Goal: Task Accomplishment & Management: Use online tool/utility

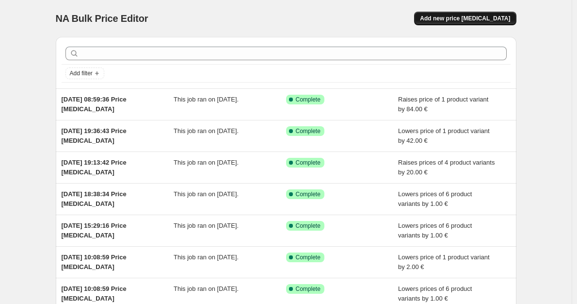
click at [465, 21] on span "Add new price [MEDICAL_DATA]" at bounding box center [465, 19] width 90 height 8
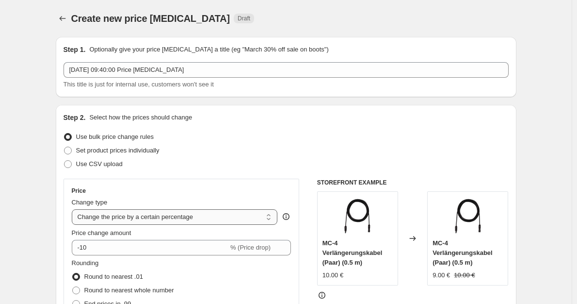
drag, startPoint x: 226, startPoint y: 219, endPoint x: 220, endPoint y: 224, distance: 7.5
click at [226, 219] on select "Change the price to a certain amount Change the price by a certain amount Chang…" at bounding box center [175, 217] width 206 height 16
select select "by"
click at [74, 209] on select "Change the price to a certain amount Change the price by a certain amount Chang…" at bounding box center [175, 217] width 206 height 16
type input "-10.00"
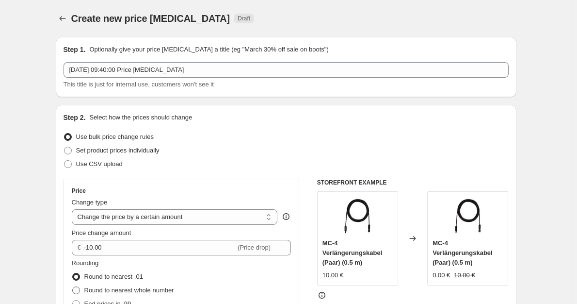
click at [128, 290] on span "Round to nearest whole number" at bounding box center [129, 289] width 90 height 7
click at [73, 287] on input "Round to nearest whole number" at bounding box center [72, 286] width 0 height 0
radio input "true"
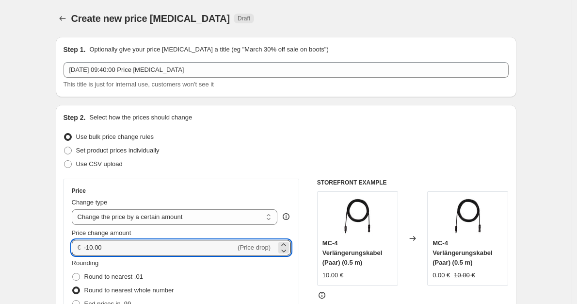
drag, startPoint x: 128, startPoint y: 245, endPoint x: 74, endPoint y: 244, distance: 53.4
click at [74, 244] on div "€ -10.00 (Price drop)" at bounding box center [182, 248] width 220 height 16
type input "20.00"
click at [285, 285] on div "Rounding Round to nearest .01 Round to nearest whole number End prices in .99 E…" at bounding box center [182, 291] width 220 height 66
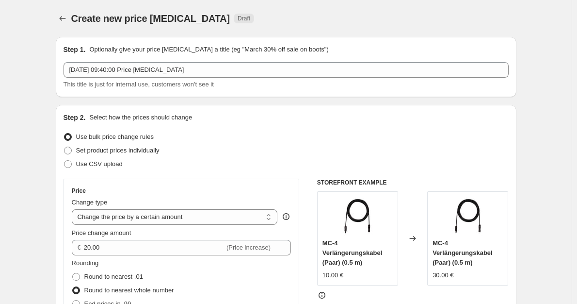
scroll to position [291, 0]
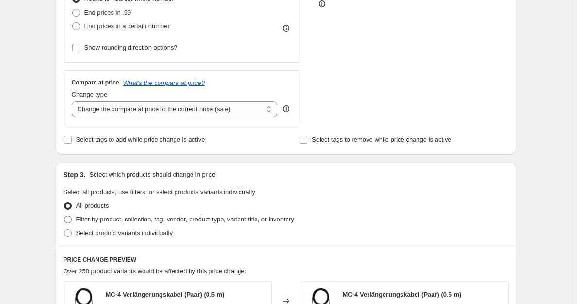
click at [206, 215] on span "Filter by product, collection, tag, vendor, product type, variant title, or inv…" at bounding box center [185, 219] width 218 height 10
click at [65, 215] on input "Filter by product, collection, tag, vendor, product type, variant title, or inv…" at bounding box center [64, 215] width 0 height 0
radio input "true"
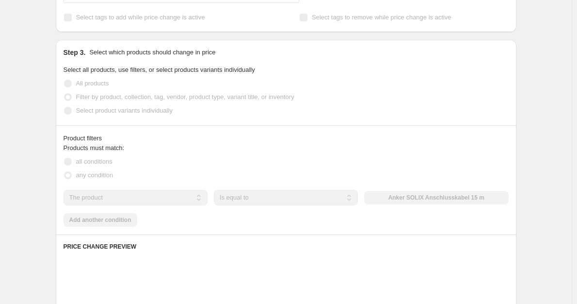
scroll to position [436, 0]
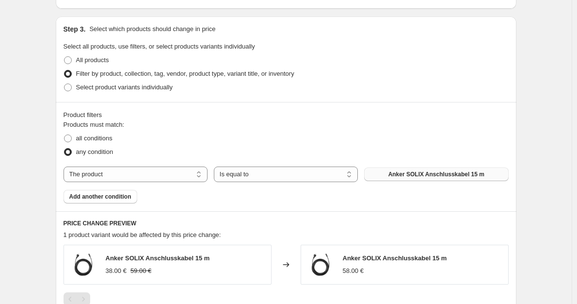
click at [383, 181] on button "Anker SOLIX Anschlusskabel 15 m" at bounding box center [436, 174] width 144 height 14
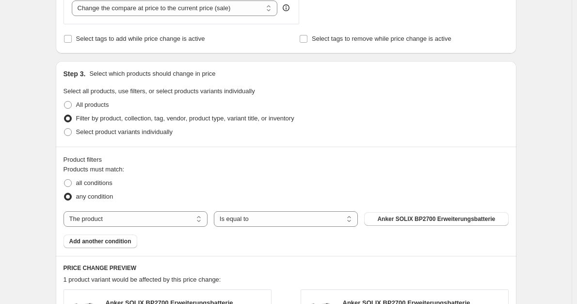
scroll to position [388, 0]
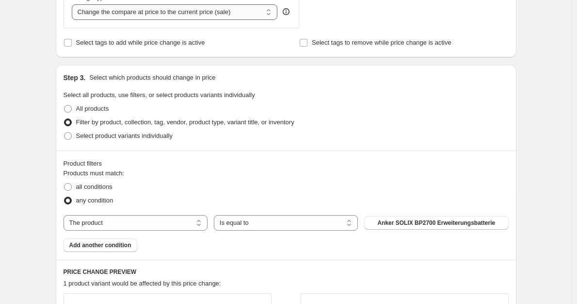
click at [207, 10] on select "Change the compare at price to the current price (sale) Change the compare at p…" at bounding box center [175, 12] width 206 height 16
select select "no_change"
click at [74, 5] on select "Change the compare at price to the current price (sale) Change the compare at p…" at bounding box center [175, 12] width 206 height 16
click at [393, 153] on div "Product filters Products must match: all conditions any condition The product T…" at bounding box center [286, 204] width 461 height 109
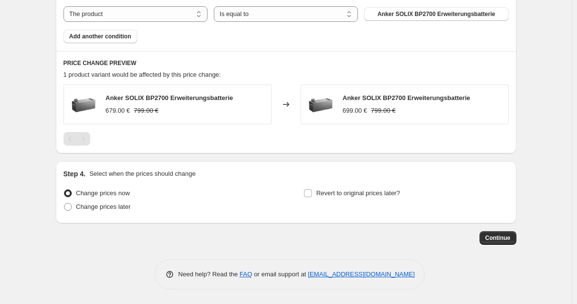
click at [478, 242] on div "Continue" at bounding box center [286, 238] width 461 height 14
click at [490, 242] on button "Continue" at bounding box center [498, 238] width 37 height 14
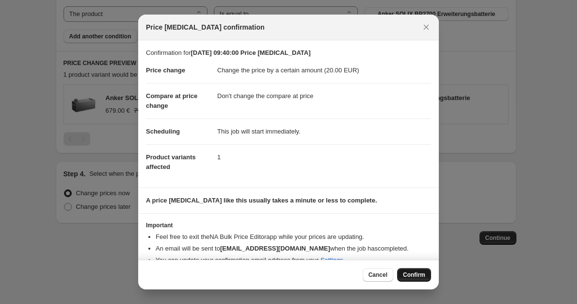
click at [407, 271] on span "Confirm" at bounding box center [414, 275] width 22 height 8
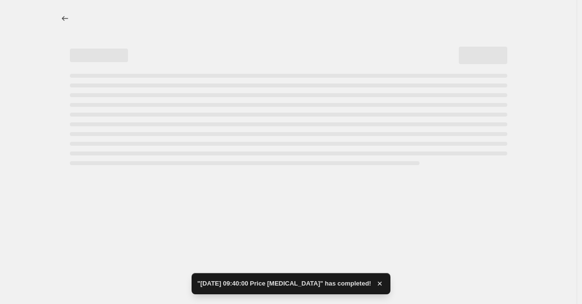
select select "by"
select select "no_change"
